Goal: Check status: Check status

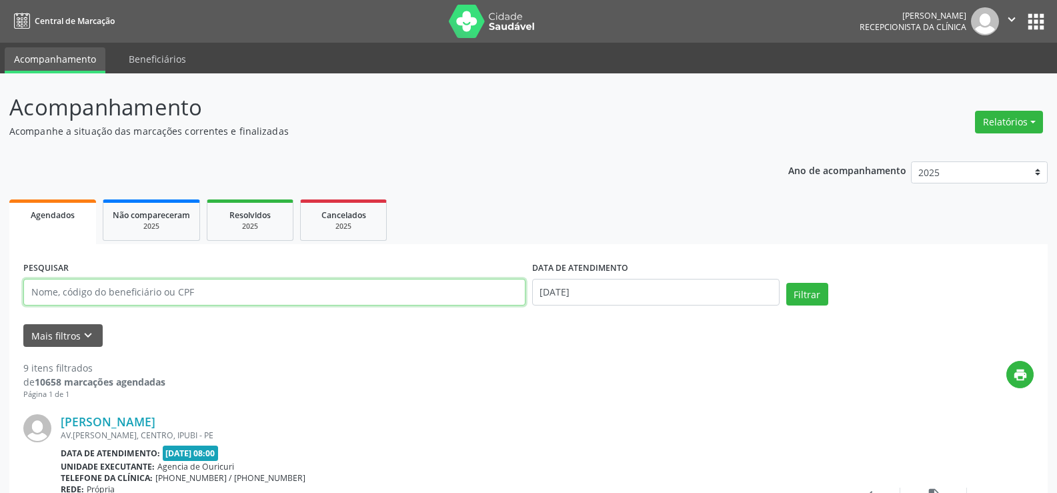
click at [61, 289] on input "text" at bounding box center [274, 292] width 502 height 27
click at [62, 287] on input "text" at bounding box center [274, 292] width 502 height 27
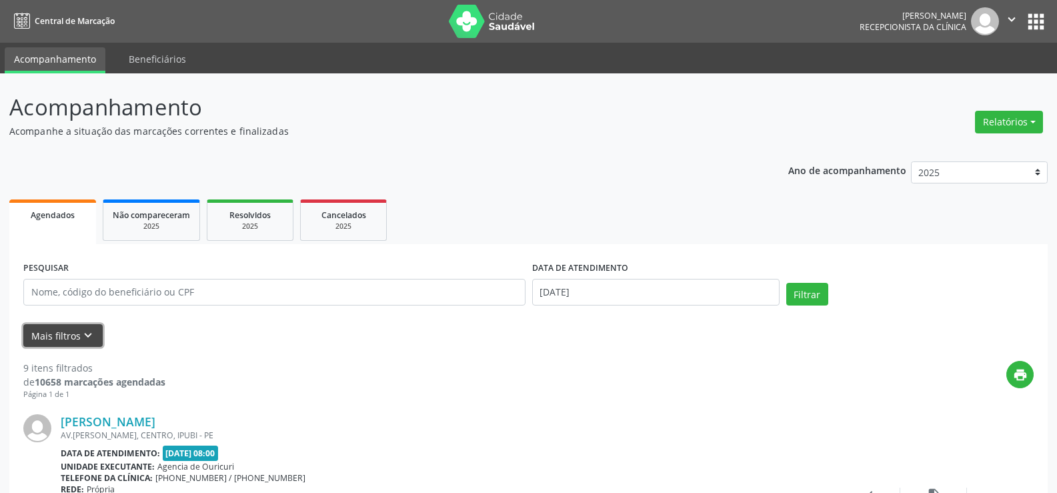
click at [69, 335] on button "Mais filtros keyboard_arrow_down" at bounding box center [62, 335] width 79 height 23
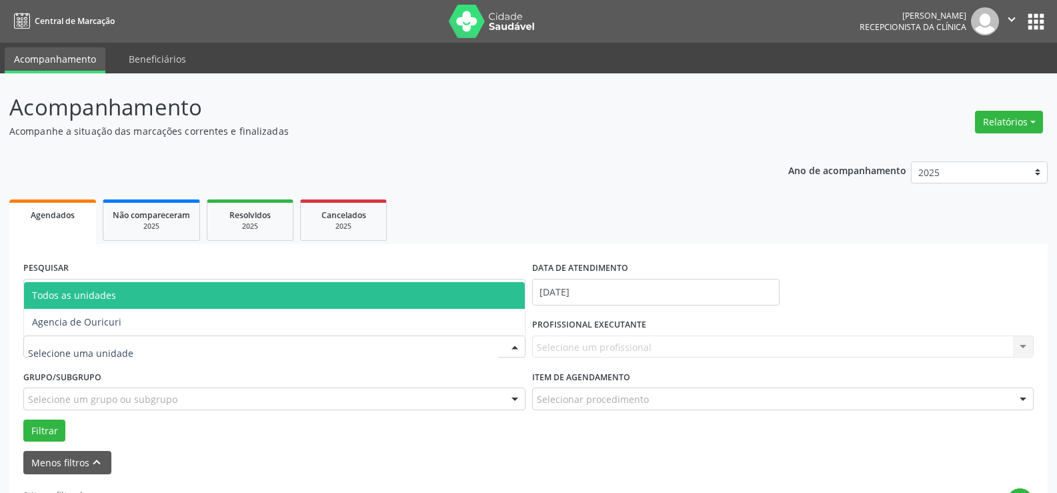
click at [68, 335] on div at bounding box center [274, 346] width 502 height 23
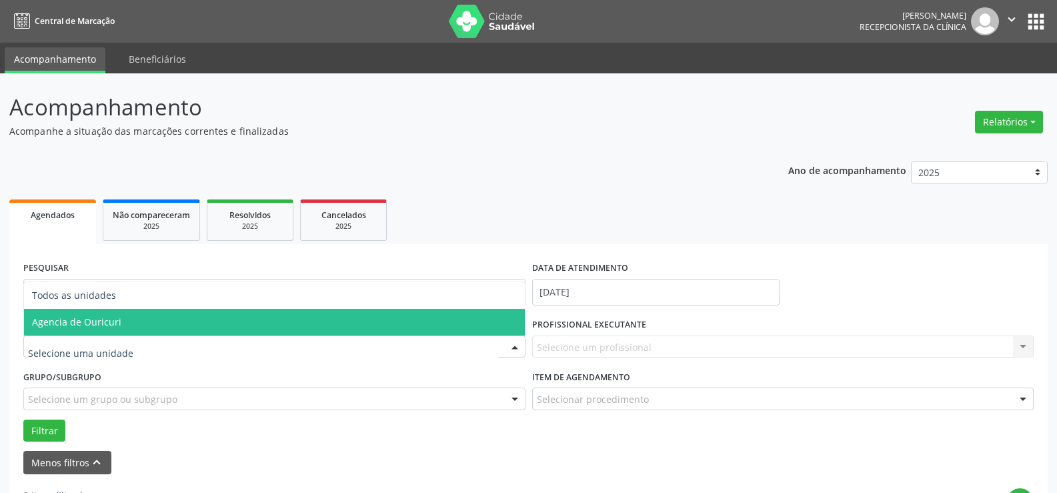
click at [76, 325] on span "Agencia de Ouricuri" at bounding box center [76, 321] width 89 height 13
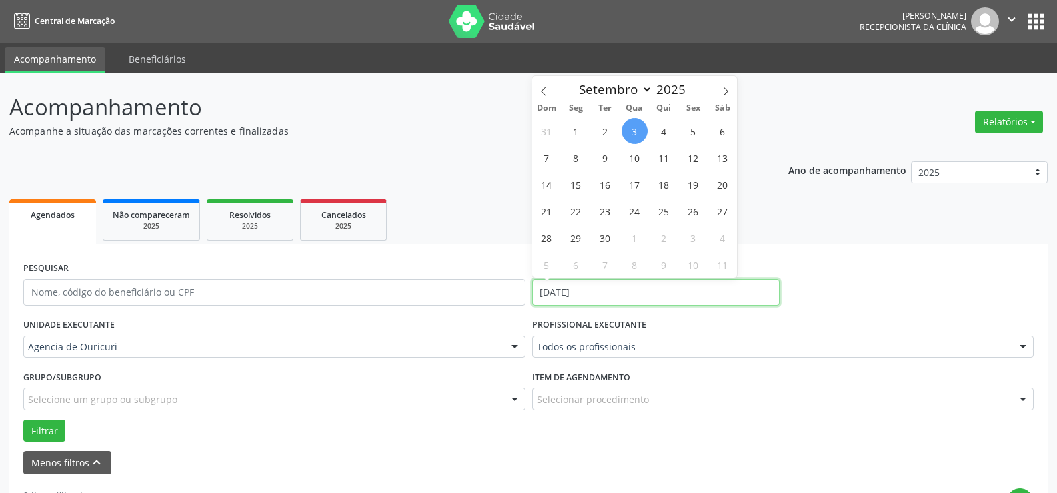
click at [598, 293] on input "[DATE]" at bounding box center [655, 292] width 247 height 27
click at [628, 133] on span "3" at bounding box center [635, 131] width 26 height 26
type input "[DATE]"
click at [628, 133] on span "3" at bounding box center [635, 131] width 26 height 26
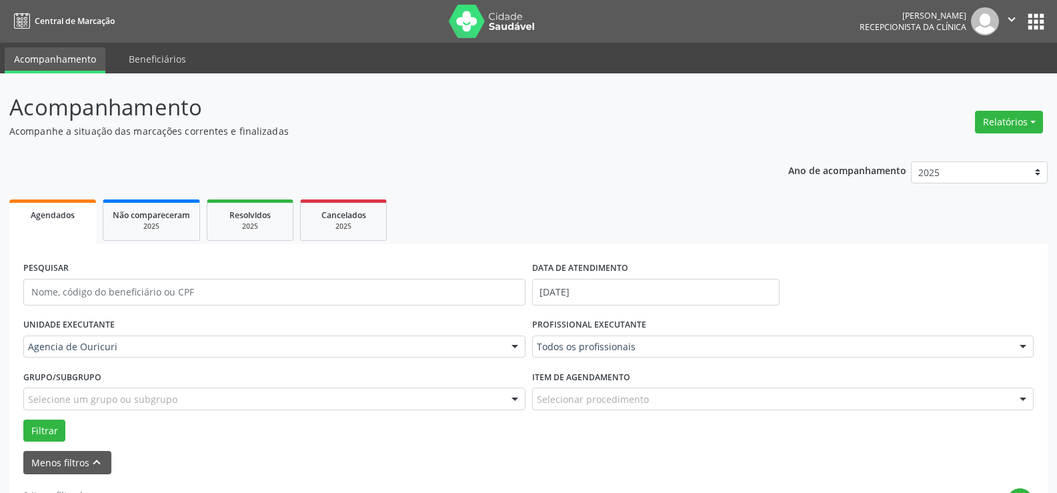
click at [555, 353] on div "Todos os profissionais" at bounding box center [783, 346] width 502 height 23
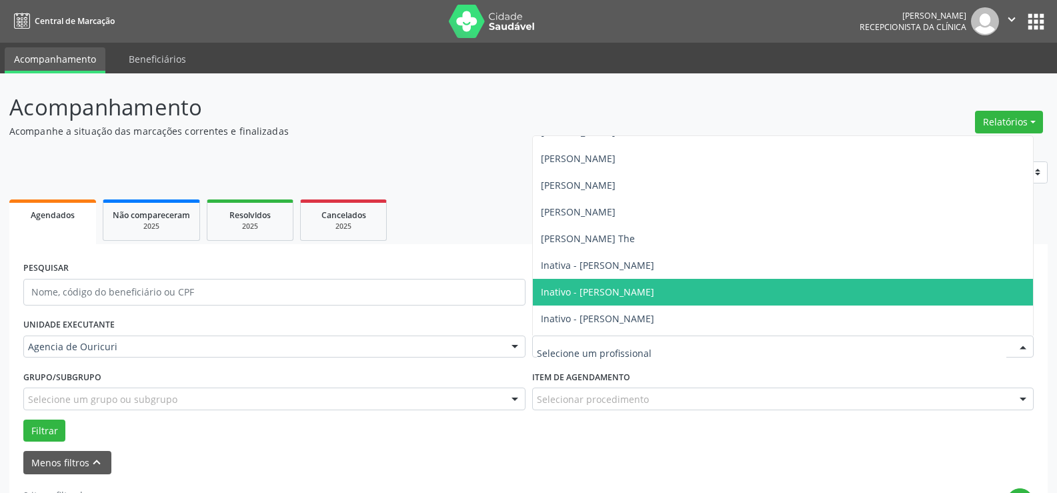
scroll to position [67, 0]
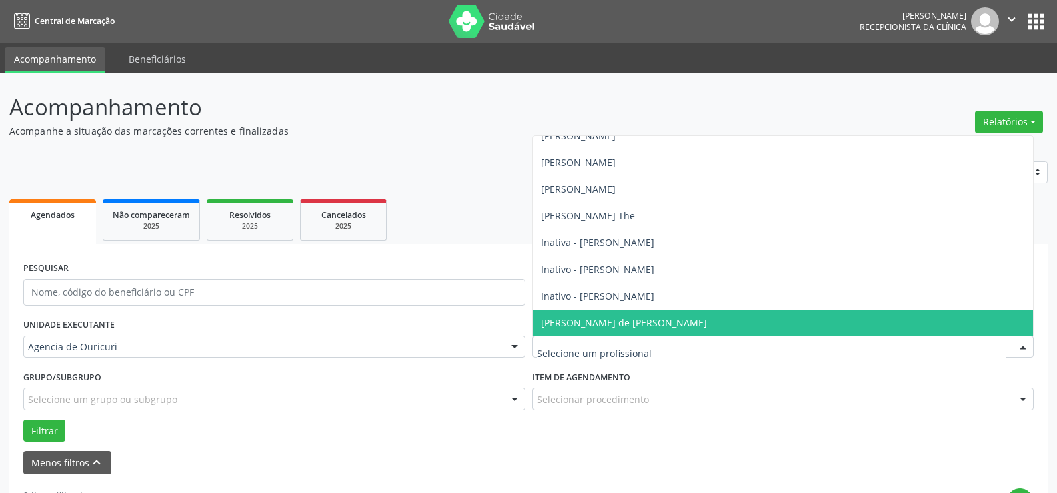
click at [566, 324] on span "[PERSON_NAME] de [PERSON_NAME]" at bounding box center [624, 322] width 166 height 13
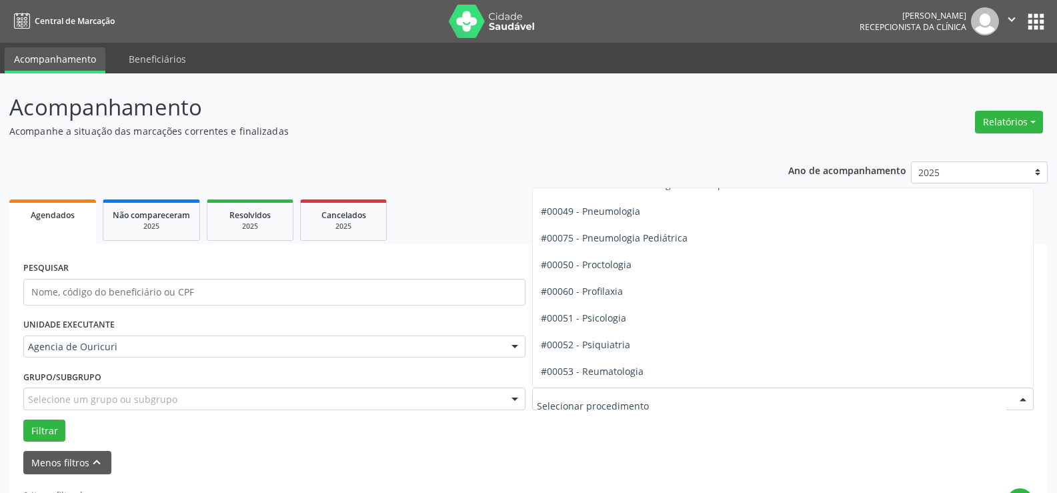
scroll to position [2134, 0]
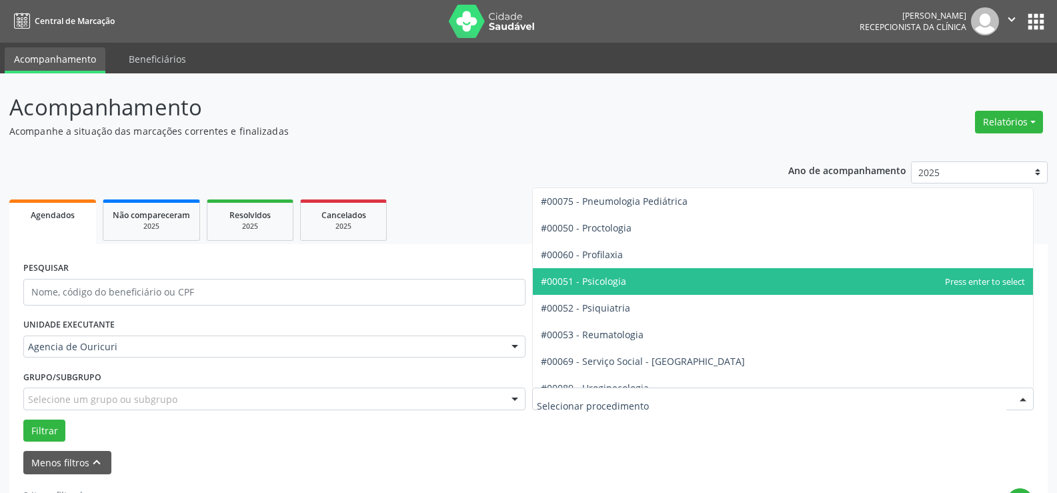
click at [597, 271] on span "#00051 - Psicologia" at bounding box center [783, 281] width 501 height 27
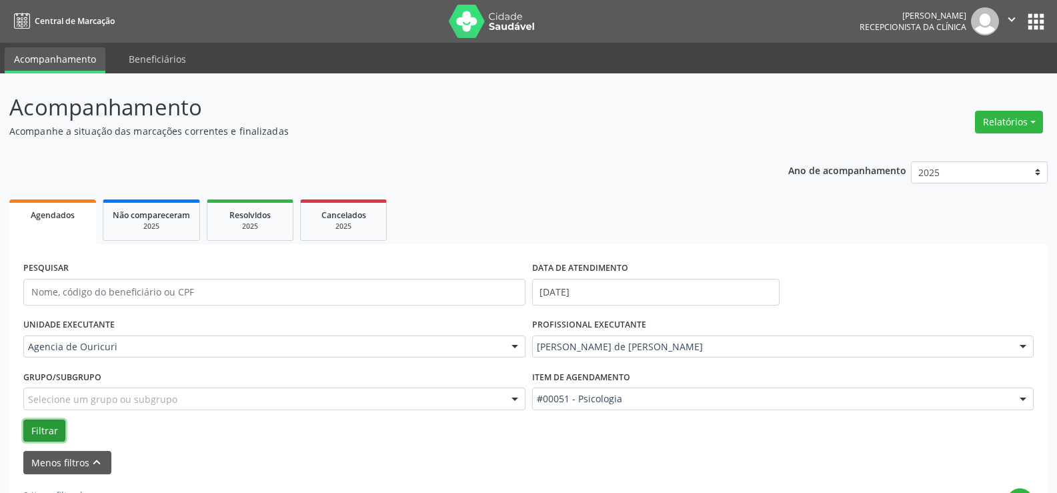
click at [61, 424] on button "Filtrar" at bounding box center [44, 430] width 42 height 23
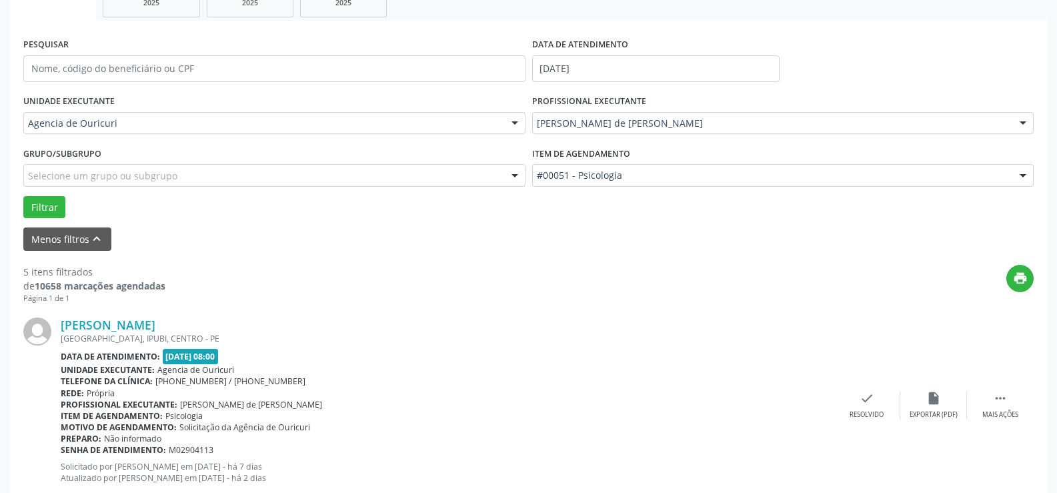
scroll to position [200, 0]
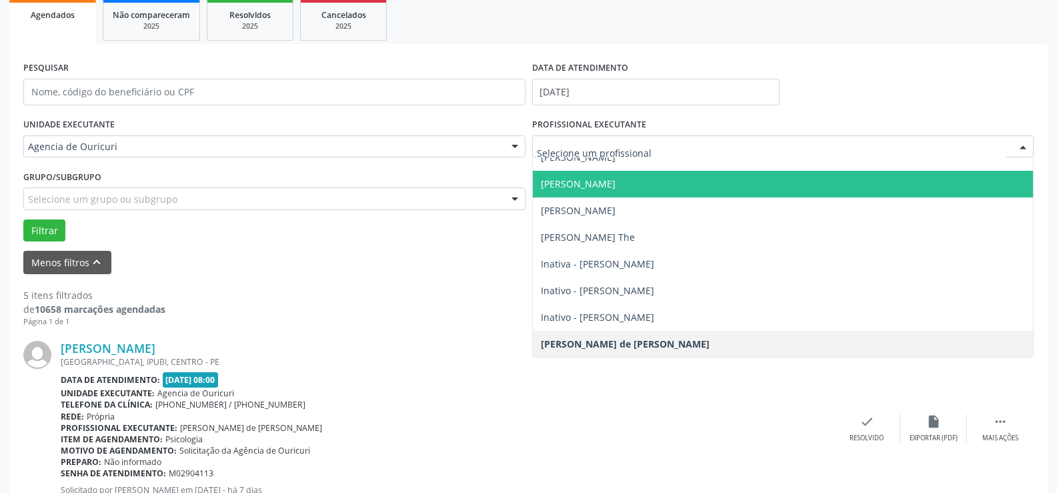
click at [581, 190] on span "[PERSON_NAME]" at bounding box center [578, 183] width 75 height 13
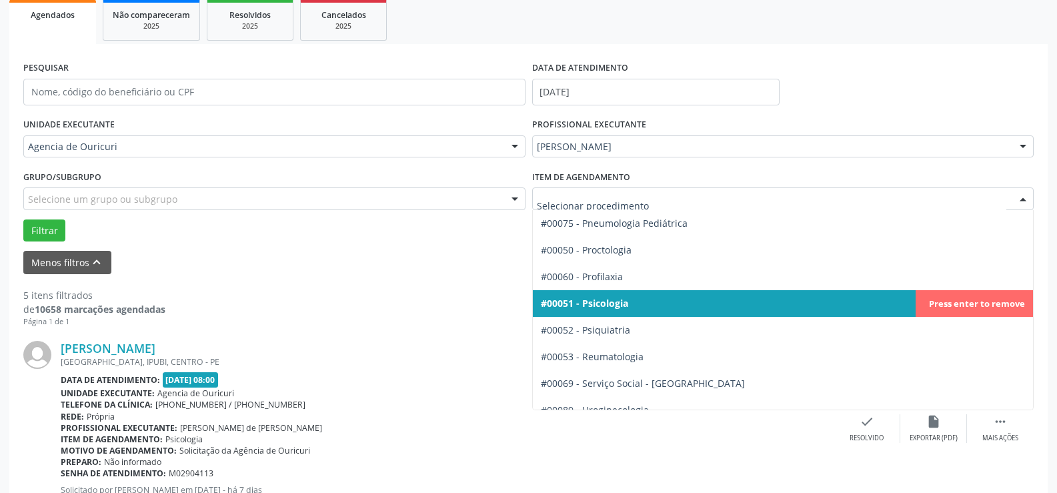
click at [581, 190] on div at bounding box center [783, 198] width 502 height 23
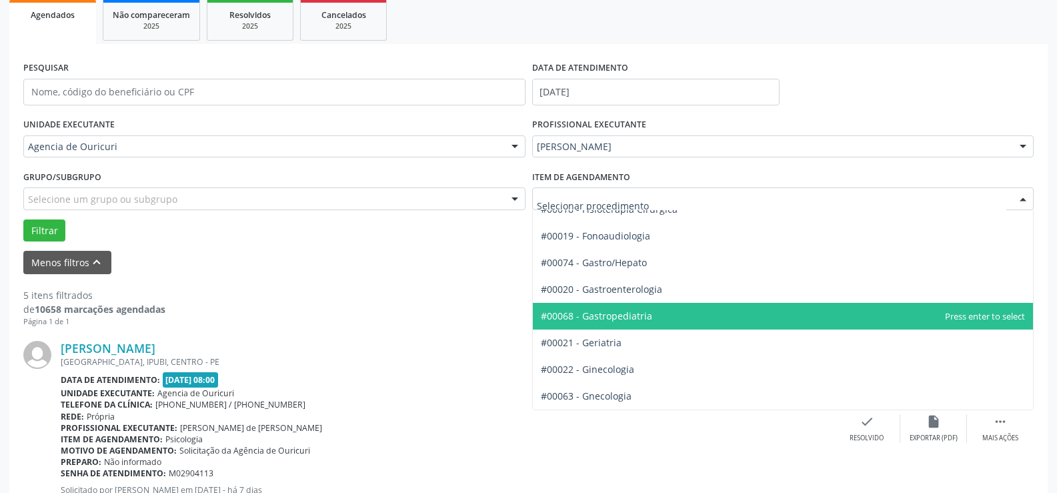
scroll to position [828, 0]
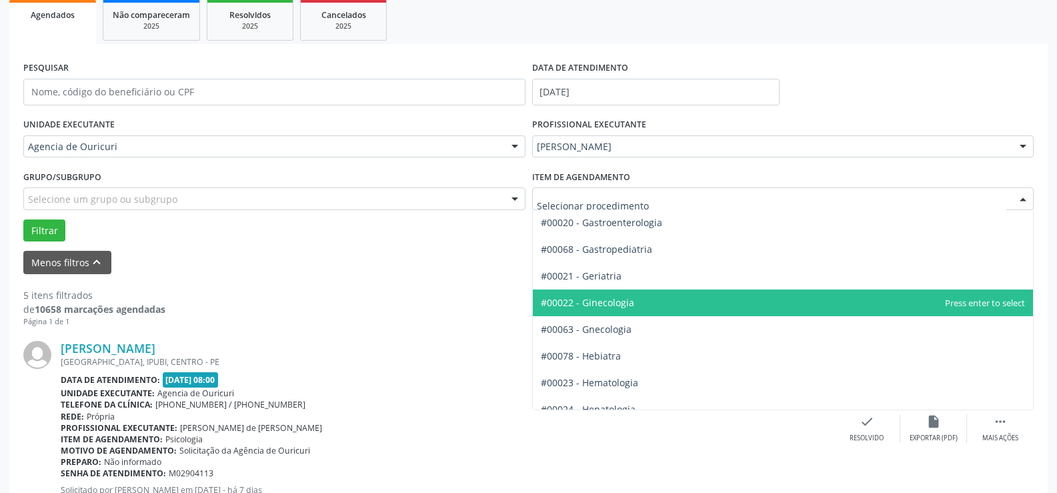
click at [579, 309] on span "#00022 - Ginecologia" at bounding box center [783, 302] width 501 height 27
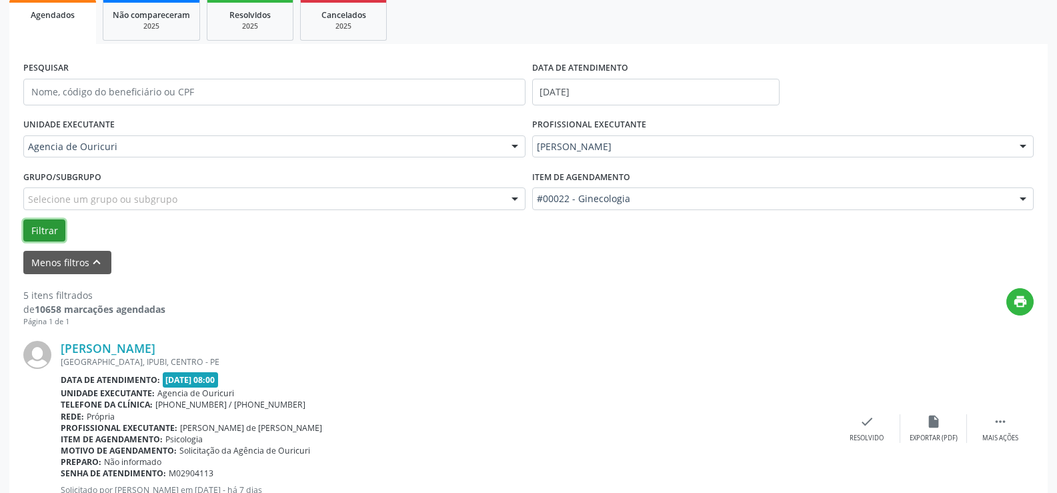
click at [45, 229] on button "Filtrar" at bounding box center [44, 230] width 42 height 23
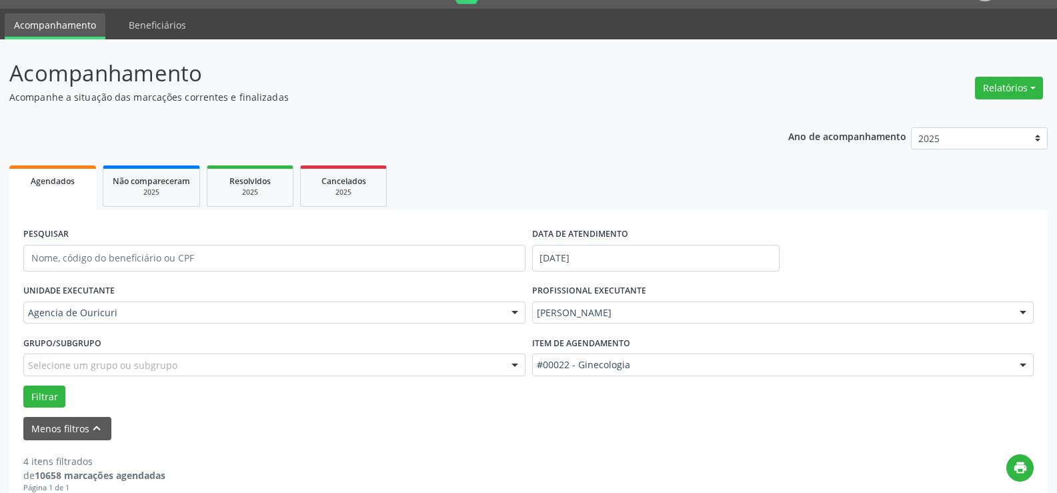
scroll to position [0, 0]
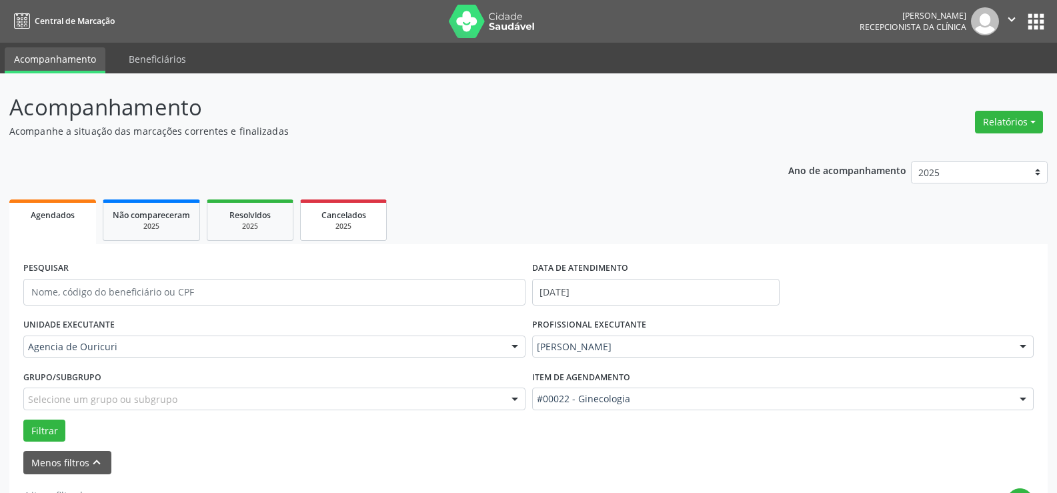
click at [353, 224] on div "2025" at bounding box center [343, 226] width 67 height 10
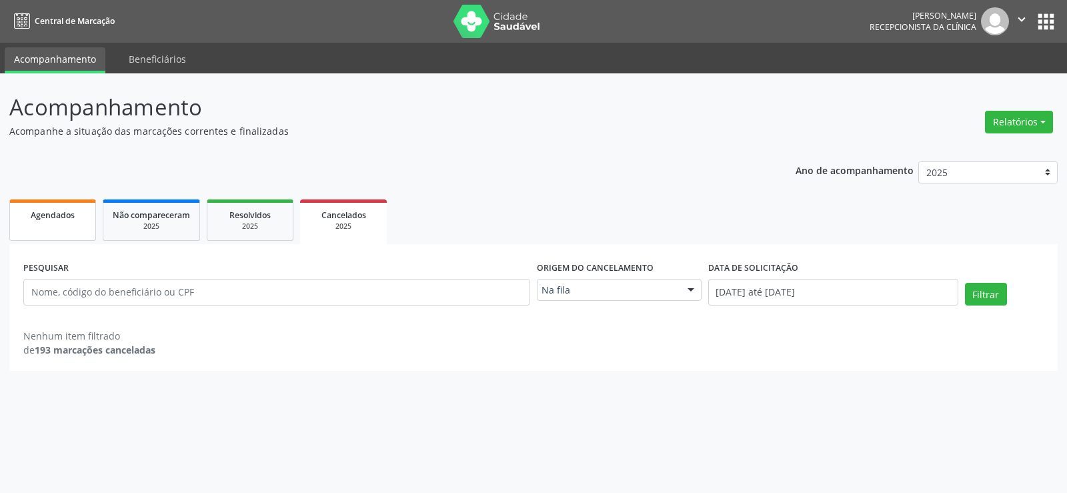
click at [65, 204] on link "Agendados" at bounding box center [52, 219] width 87 height 41
